Goal: Transaction & Acquisition: Purchase product/service

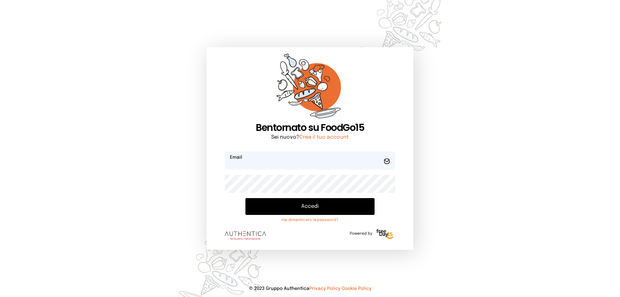
type input "**********"
click at [308, 207] on button "Accedi" at bounding box center [310, 206] width 129 height 17
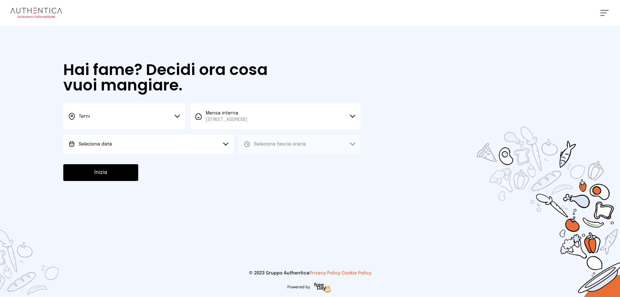
click at [202, 141] on button "Seleziona data" at bounding box center [148, 143] width 170 height 19
click at [178, 157] on li "[DATE], [DATE]" at bounding box center [148, 162] width 170 height 17
click at [293, 150] on button "Seleziona fascia oraria" at bounding box center [300, 143] width 122 height 19
click at [291, 159] on li "Pranzo" at bounding box center [300, 162] width 122 height 17
click at [109, 169] on button "Inizia" at bounding box center [100, 172] width 75 height 17
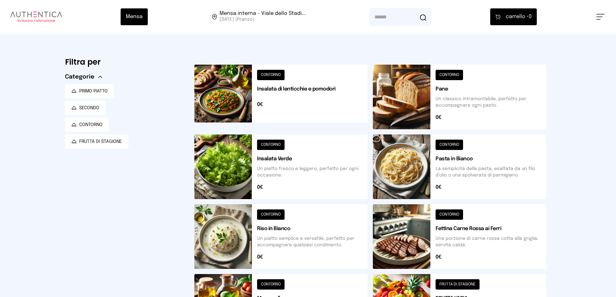
click at [316, 144] on button at bounding box center [280, 166] width 173 height 65
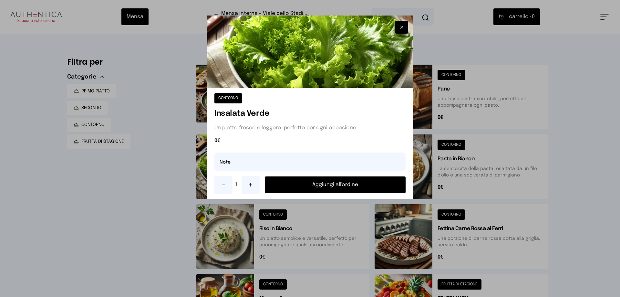
click at [329, 188] on button "Aggiungi all'ordine" at bounding box center [335, 184] width 141 height 17
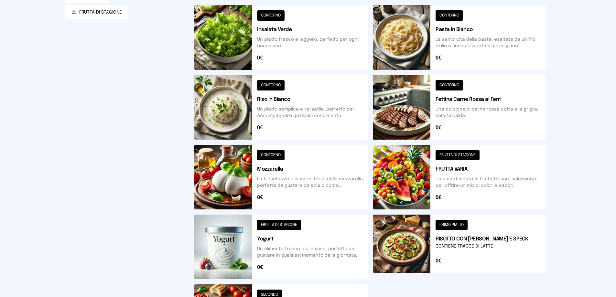
scroll to position [226, 0]
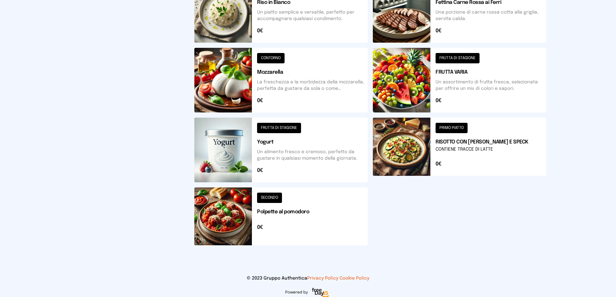
click at [461, 27] on button at bounding box center [459, 10] width 173 height 65
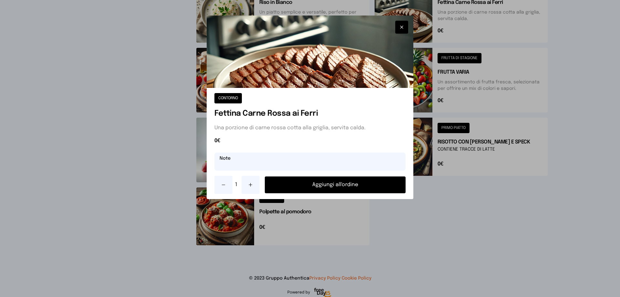
click at [336, 159] on input "text" at bounding box center [310, 162] width 191 height 18
type input "*"
type input "**********"
click at [330, 186] on button "Aggiungi all'ordine" at bounding box center [335, 184] width 141 height 17
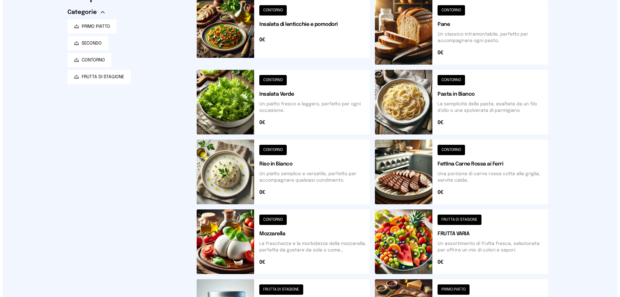
scroll to position [0, 0]
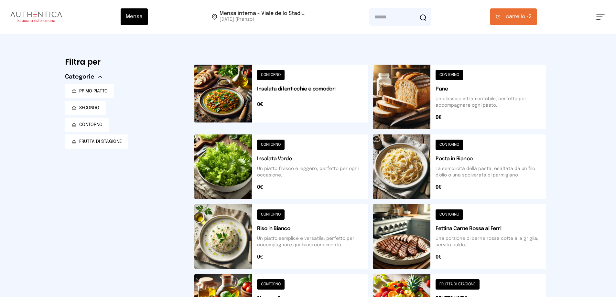
click at [513, 24] on button "carrello • 2" at bounding box center [513, 16] width 47 height 17
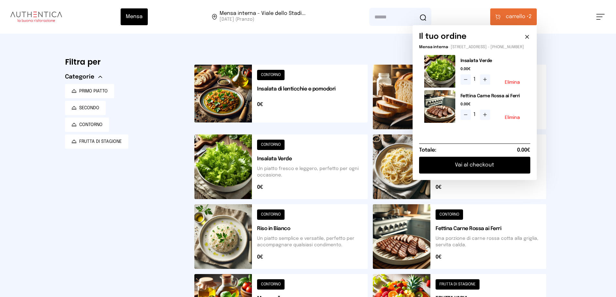
click at [509, 168] on button "Vai al checkout" at bounding box center [474, 165] width 111 height 17
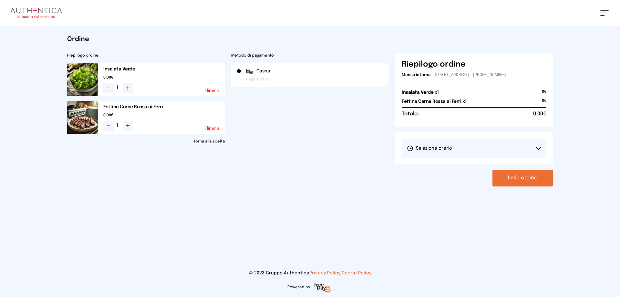
click at [506, 149] on button "Seleziona orario" at bounding box center [474, 148] width 145 height 19
click at [486, 166] on li "1° Turno (13:00 - 15:00)" at bounding box center [474, 166] width 145 height 17
click at [517, 182] on button "Invia ordine" at bounding box center [523, 178] width 60 height 17
